Goal: Navigation & Orientation: Find specific page/section

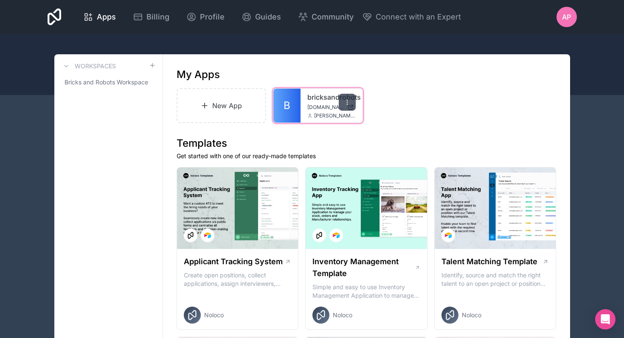
click at [346, 100] on icon at bounding box center [347, 102] width 7 height 7
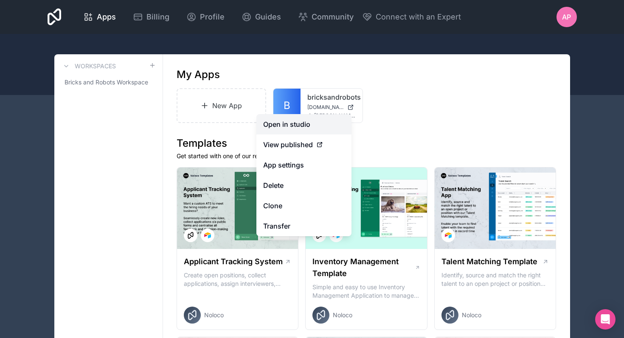
click at [314, 130] on link "Open in studio" at bounding box center [303, 124] width 95 height 20
